Goal: Transaction & Acquisition: Download file/media

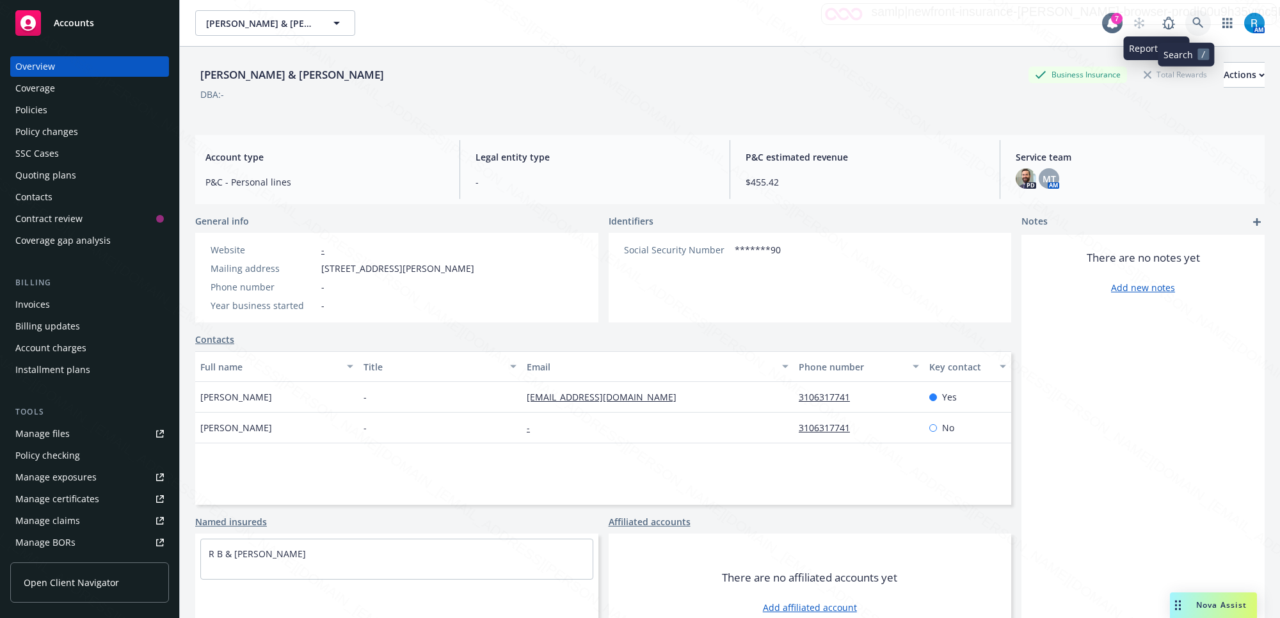
click at [1193, 22] on icon at bounding box center [1198, 22] width 11 height 11
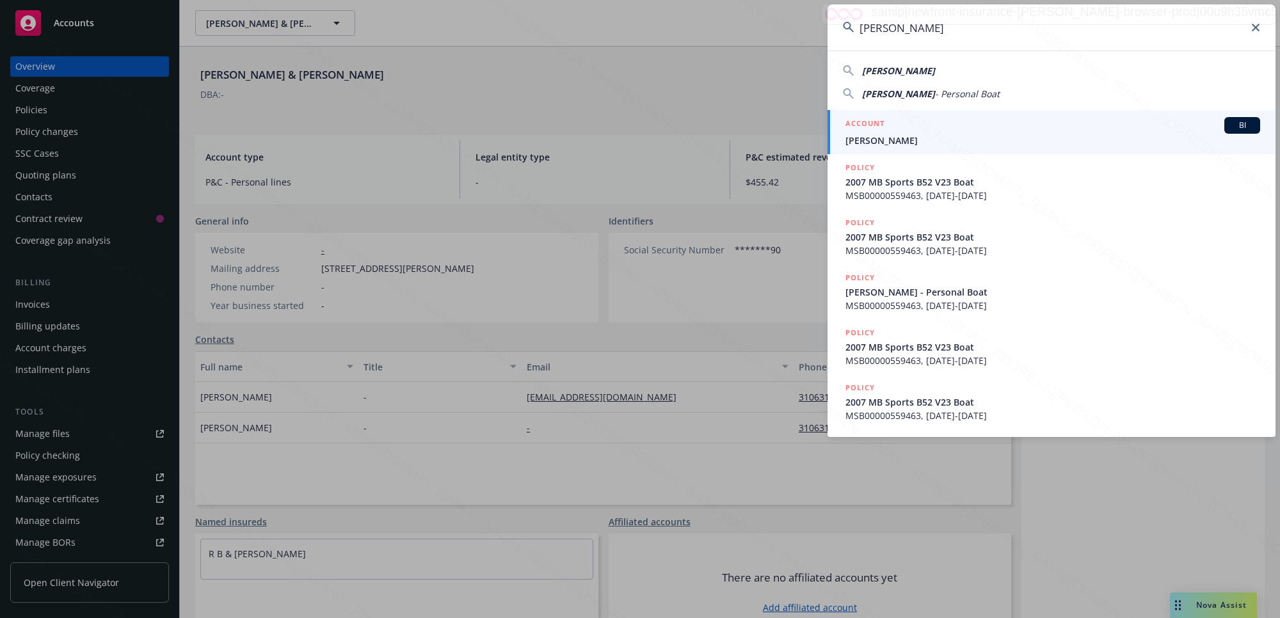
type input "[PERSON_NAME]"
click at [944, 141] on span "[PERSON_NAME]" at bounding box center [1053, 140] width 415 height 13
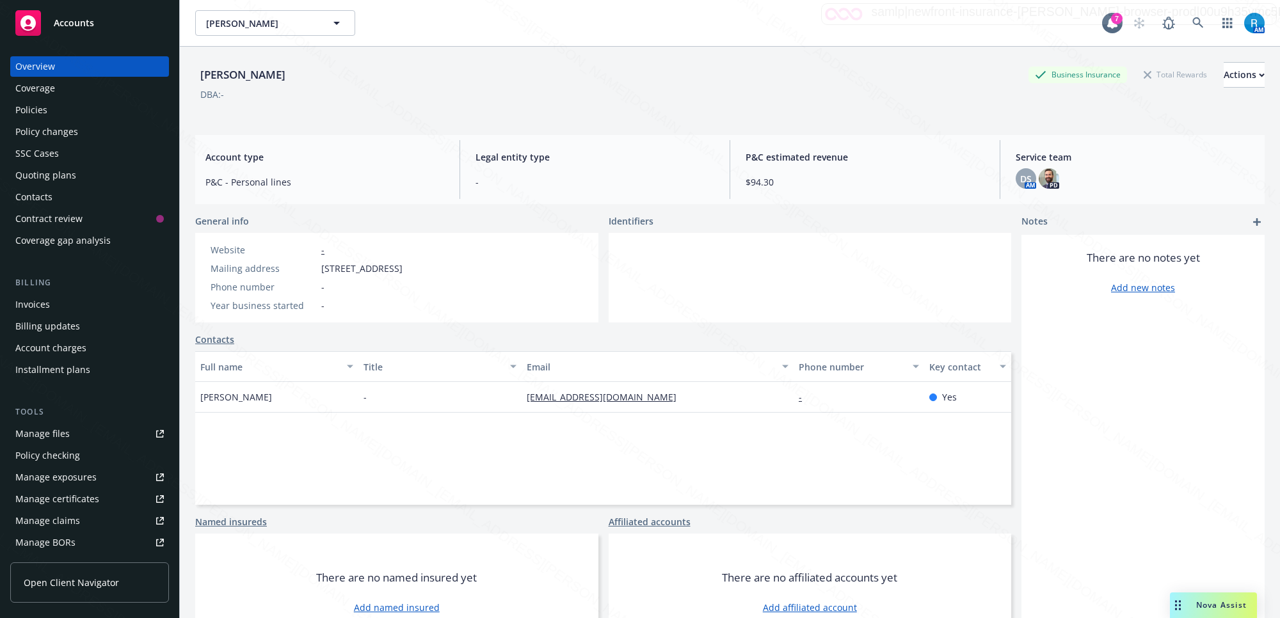
drag, startPoint x: 285, startPoint y: 61, endPoint x: 266, endPoint y: 75, distance: 23.4
click at [259, 74] on div "Kelley, Edward Business Insurance Total Rewards Actions" at bounding box center [730, 75] width 1070 height 26
click at [299, 78] on div "Kelley, Edward Business Insurance Total Rewards Actions" at bounding box center [730, 75] width 1070 height 26
click at [318, 70] on div "Kelley, Edward Business Insurance Total Rewards Actions" at bounding box center [730, 75] width 1070 height 26
click at [282, 72] on div "[PERSON_NAME]" at bounding box center [242, 75] width 95 height 17
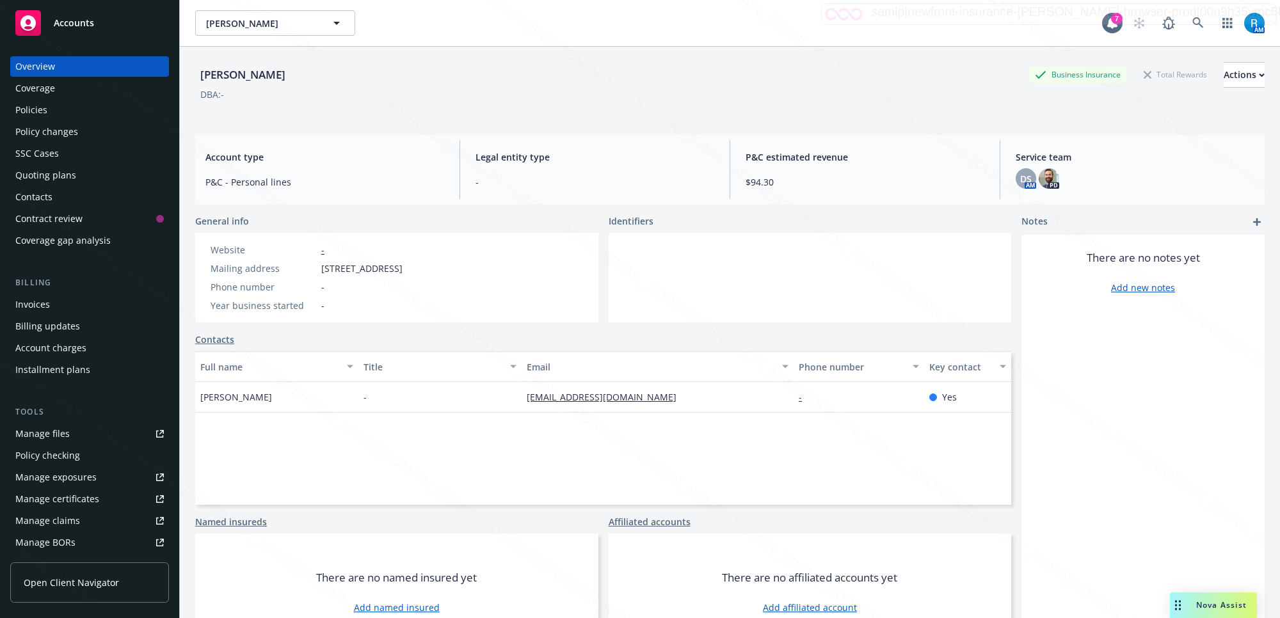
click at [282, 72] on div "[PERSON_NAME]" at bounding box center [242, 75] width 95 height 17
click at [272, 104] on div "Kelley, Edward Business Insurance Total Rewards Actions DBA: -" at bounding box center [730, 88] width 1070 height 52
drag, startPoint x: 282, startPoint y: 77, endPoint x: 186, endPoint y: 90, distance: 96.8
click at [196, 77] on div "Kelley, Edward Business Insurance Total Rewards Actions" at bounding box center [730, 75] width 1070 height 26
copy div "[PERSON_NAME]"
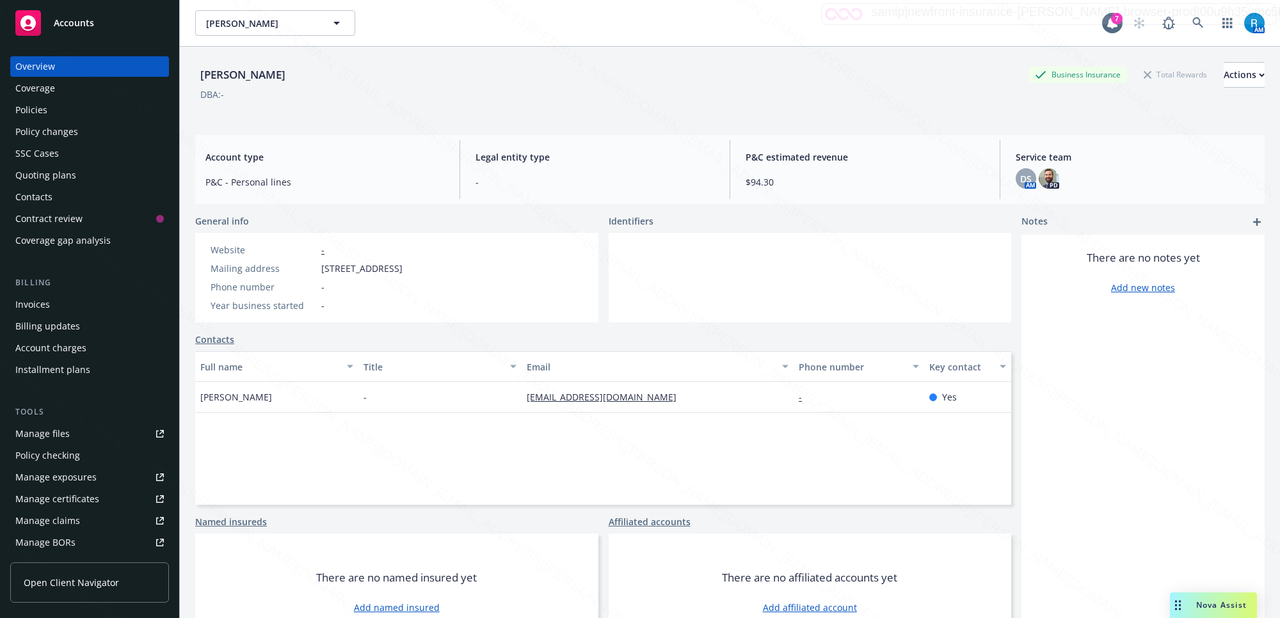
click at [280, 79] on div "[PERSON_NAME]" at bounding box center [242, 75] width 95 height 17
click at [283, 75] on div "Kelley, Edward Business Insurance Total Rewards Actions" at bounding box center [730, 75] width 1070 height 26
click at [45, 116] on div "Policies" at bounding box center [31, 110] width 32 height 20
click at [33, 112] on div "Policies" at bounding box center [31, 110] width 32 height 20
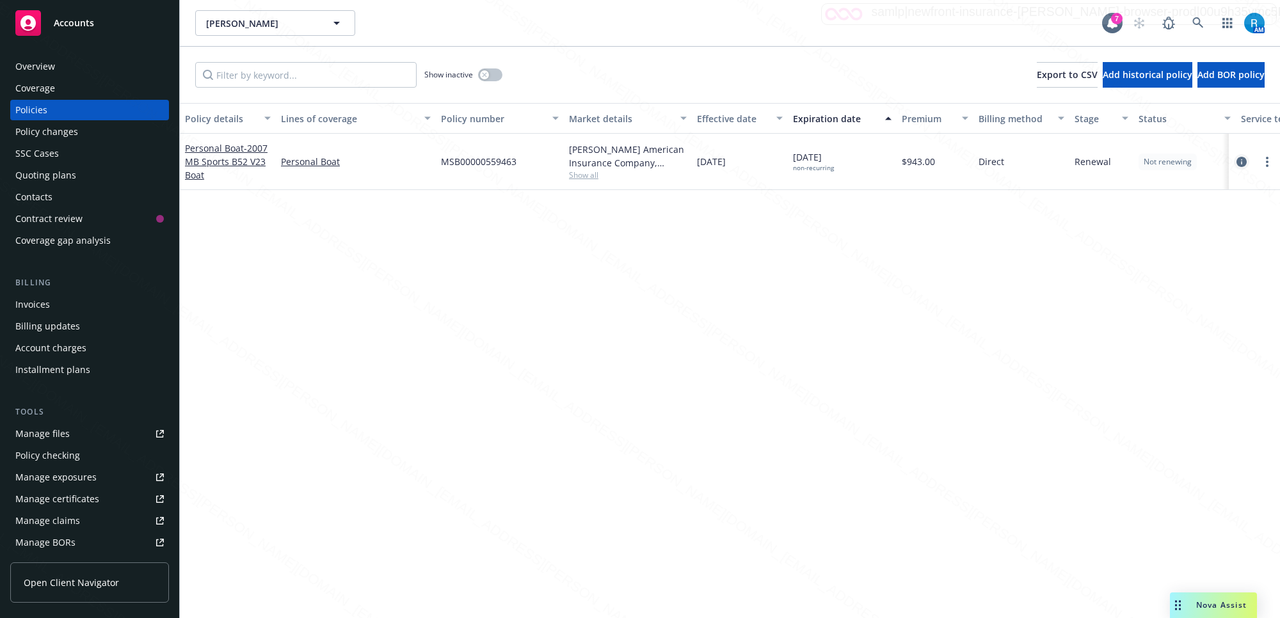
click at [1246, 163] on icon "circleInformation" at bounding box center [1242, 162] width 10 height 10
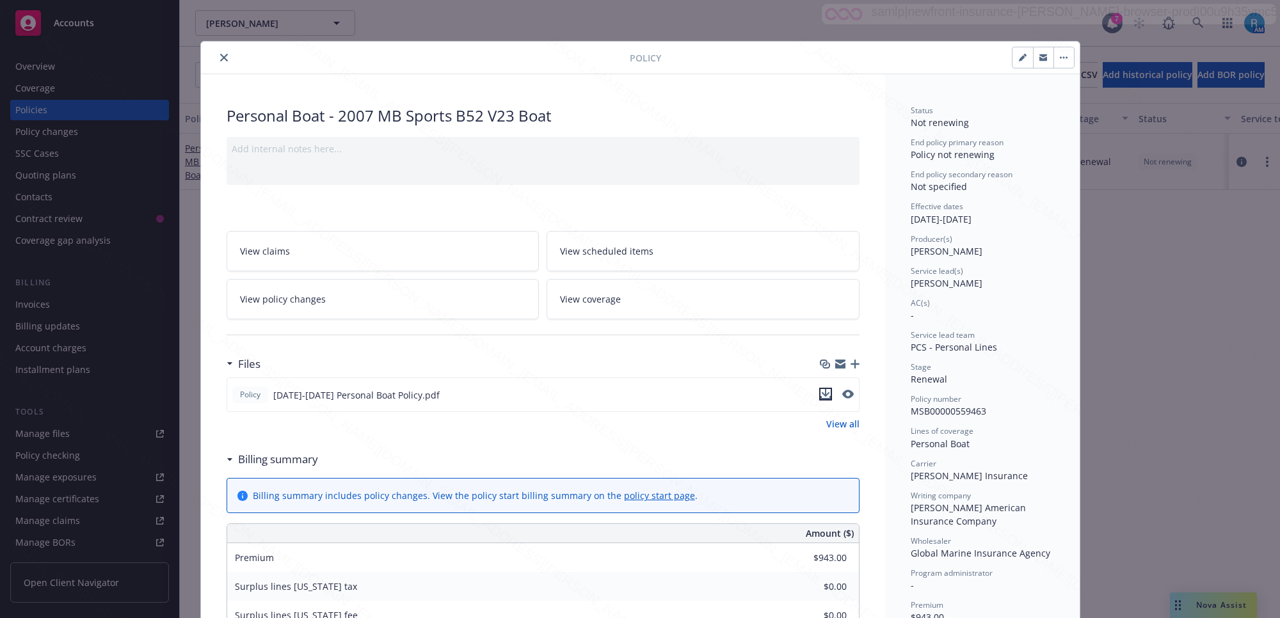
click at [824, 396] on icon "download file" at bounding box center [826, 394] width 10 height 10
click at [821, 395] on icon "download file" at bounding box center [825, 393] width 8 height 8
click at [220, 62] on button "close" at bounding box center [223, 57] width 15 height 15
